Goal: Task Accomplishment & Management: Complete application form

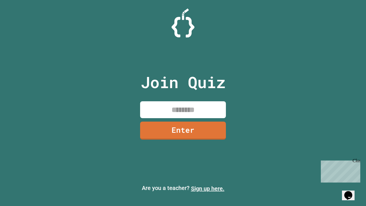
click at [208, 189] on link "Sign up here." at bounding box center [207, 188] width 33 height 7
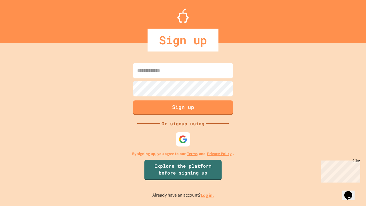
click at [208, 195] on link "Log in." at bounding box center [207, 195] width 13 height 6
